Goal: Information Seeking & Learning: Learn about a topic

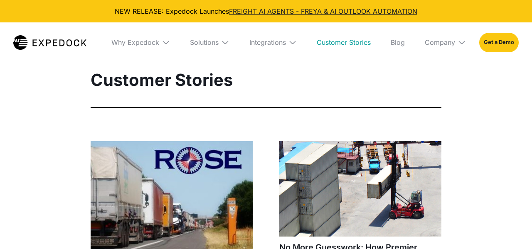
select select
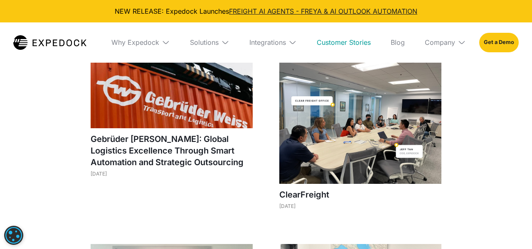
scroll to position [439, 0]
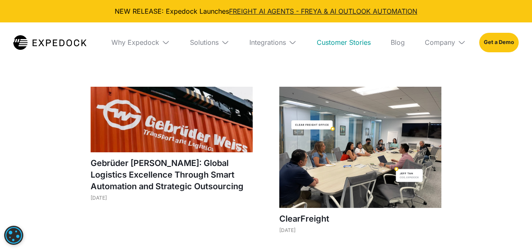
click at [455, 153] on div "Rose Containerline’s Playbook for Scaling Operations Without Adding Headcount […" at bounding box center [266, 220] width 391 height 1034
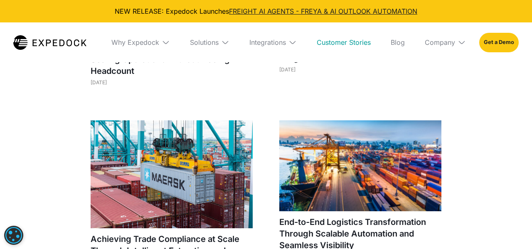
scroll to position [212, 0]
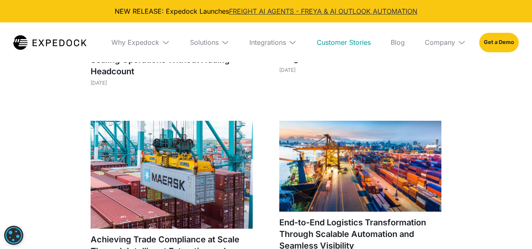
click at [280, 13] on link "FREIGHT AI AGENTS - FREYA & AI OUTLOOK AUTOMATION" at bounding box center [323, 11] width 188 height 8
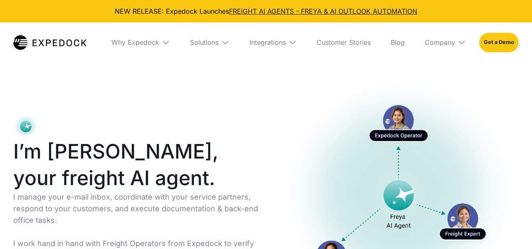
select select
